Goal: Find specific page/section

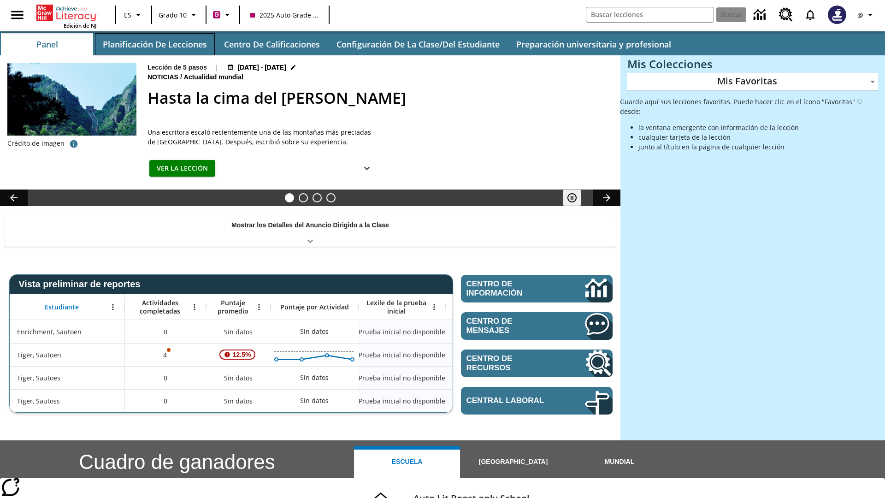
click at [154, 44] on button "Planificación de lecciones" at bounding box center [155, 44] width 120 height 22
